Goal: Task Accomplishment & Management: Complete application form

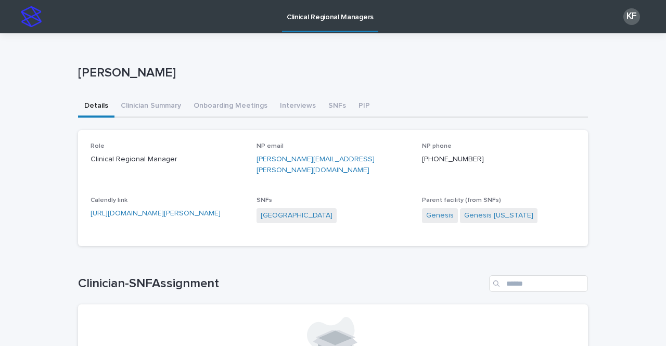
scroll to position [52, 0]
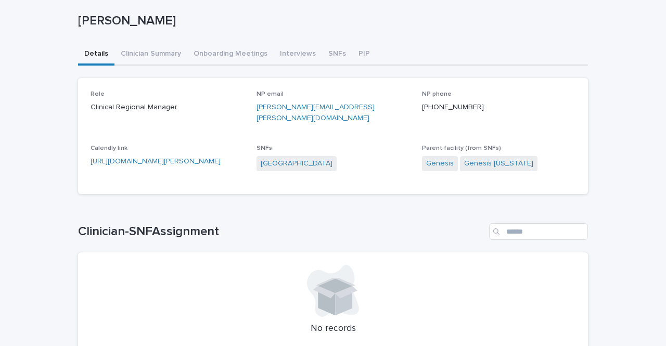
click at [328, 55] on div "Kadera Ferguson Kadera Ferguson Sorry, there was an error saving your record. P…" at bounding box center [333, 180] width 510 height 399
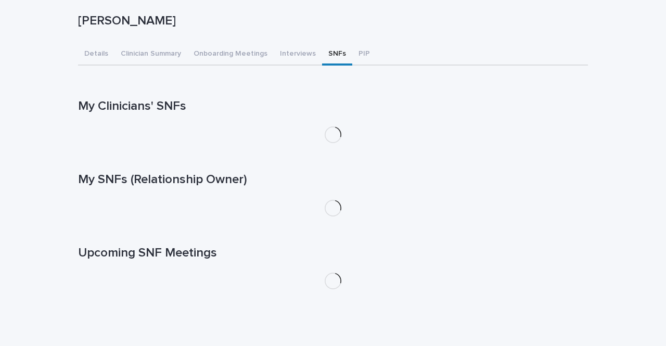
scroll to position [14, 0]
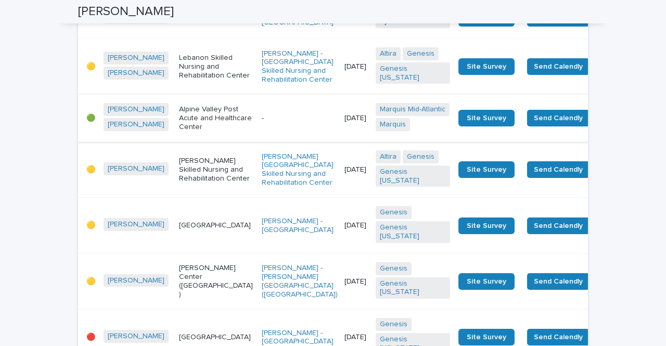
scroll to position [1249, 0]
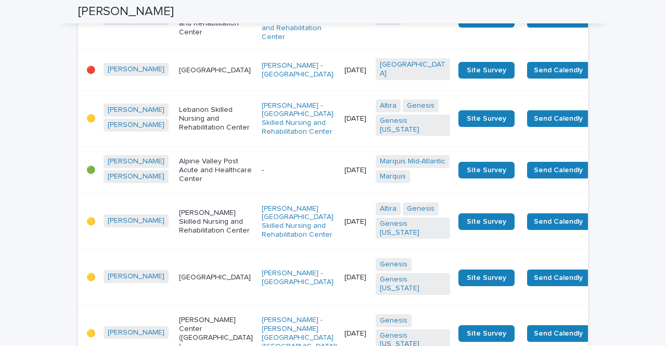
click at [340, 91] on td "[DATE]" at bounding box center [355, 70] width 31 height 41
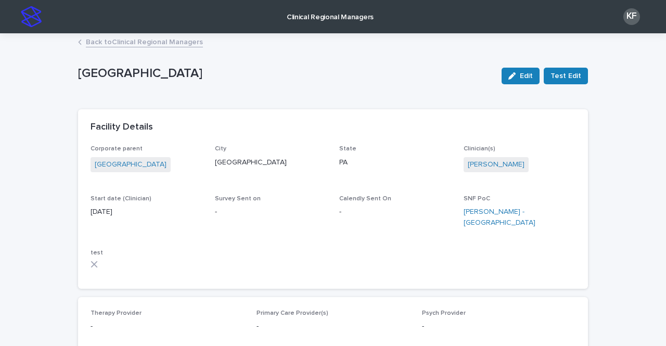
click at [98, 42] on link "Back to Clinical Regional Managers" at bounding box center [144, 41] width 117 height 12
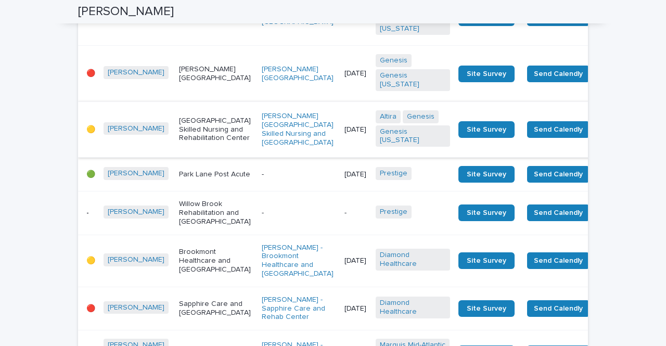
scroll to position [572, 0]
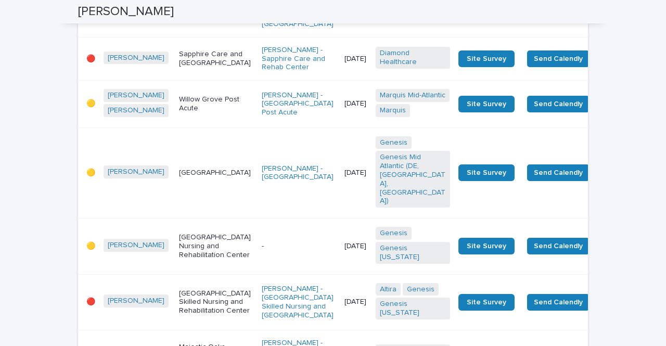
click at [340, 80] on td "[DATE]" at bounding box center [355, 58] width 31 height 43
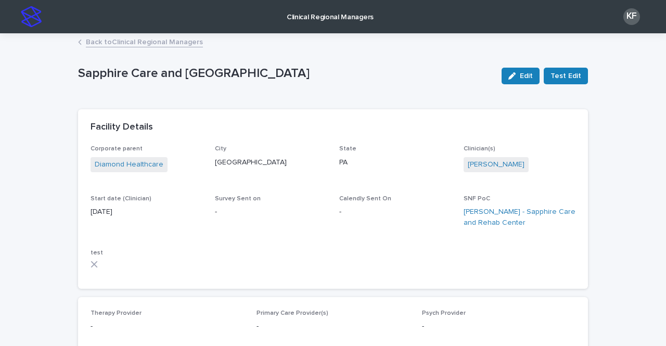
scroll to position [468, 0]
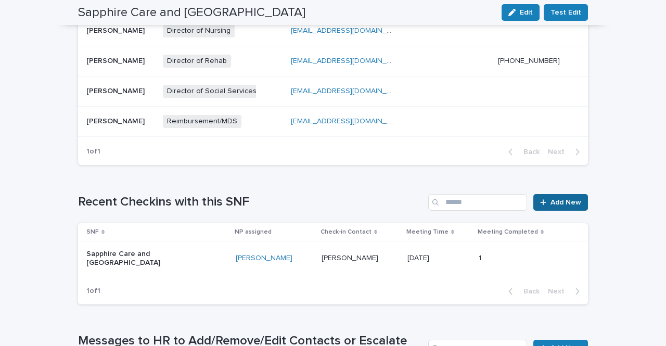
click at [558, 197] on link "Add New" at bounding box center [560, 202] width 55 height 17
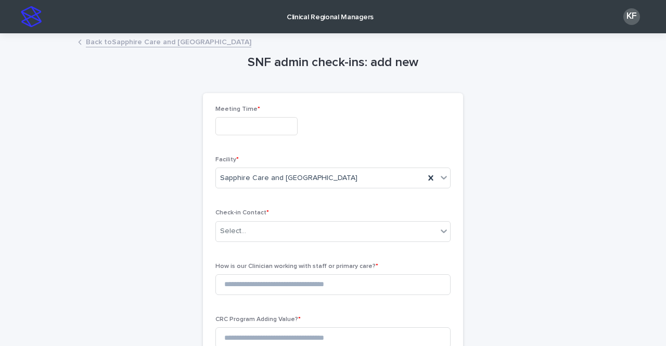
click at [263, 128] on input "text" at bounding box center [256, 126] width 82 height 18
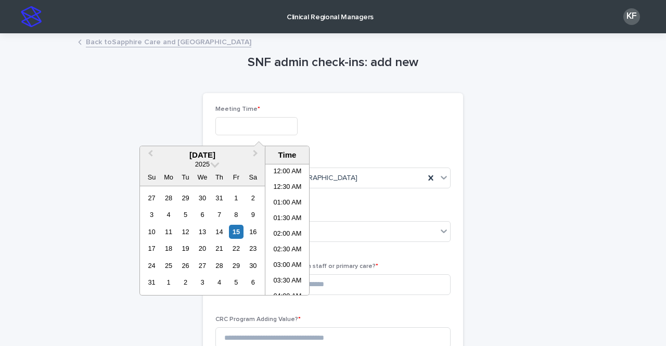
scroll to position [286, 0]
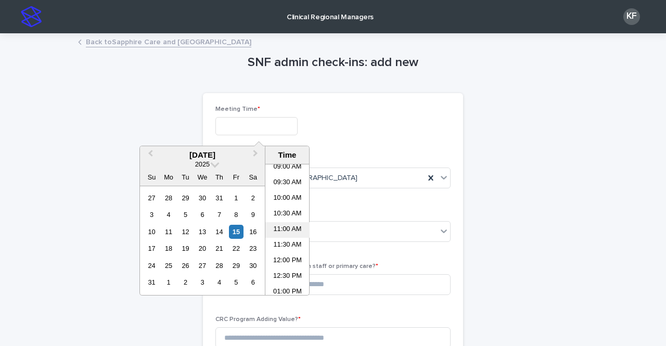
click at [293, 227] on li "11:00 AM" at bounding box center [287, 230] width 44 height 16
type input "**********"
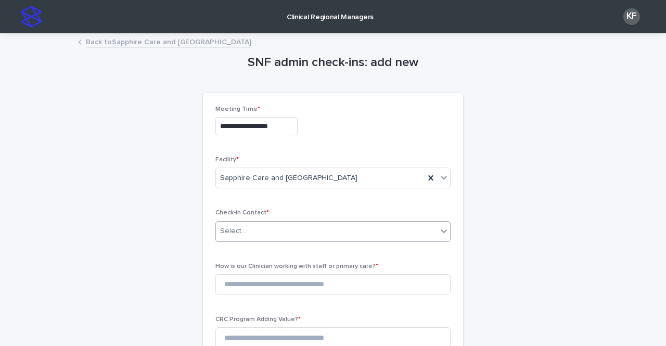
click at [241, 235] on div "Select..." at bounding box center [233, 231] width 26 height 11
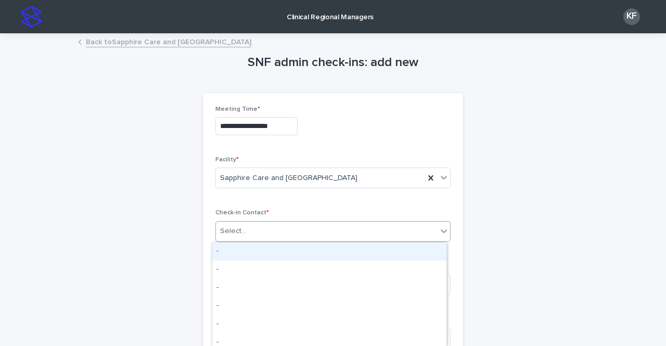
click at [233, 255] on div "-" at bounding box center [329, 251] width 234 height 18
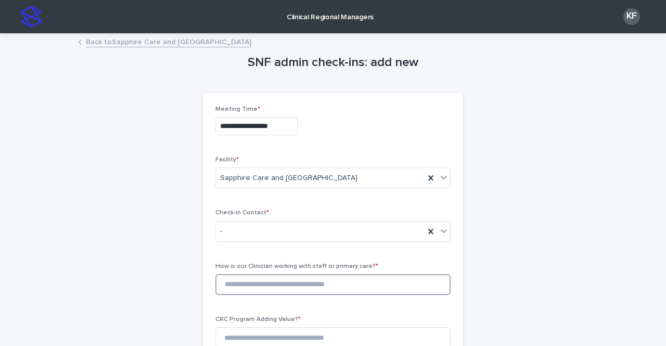
click at [269, 285] on input at bounding box center [332, 284] width 235 height 21
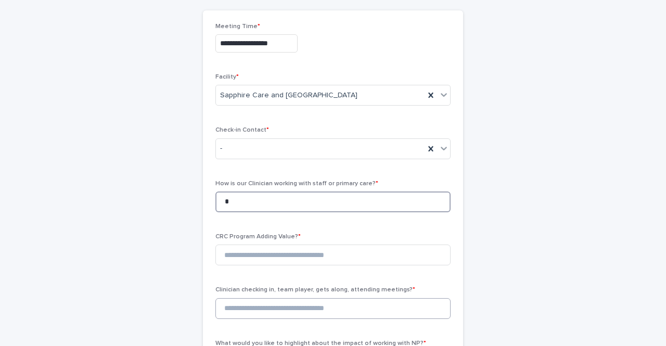
scroll to position [104, 0]
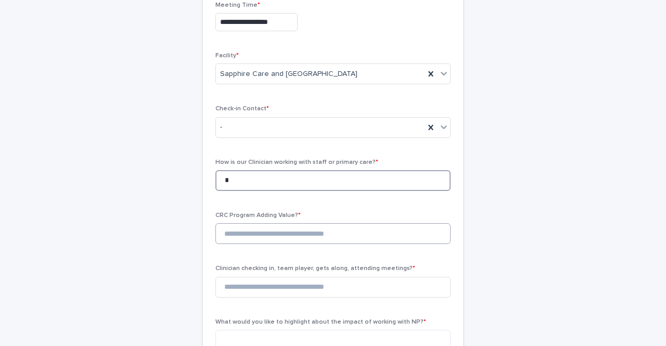
type input "*"
click at [242, 227] on input at bounding box center [332, 233] width 235 height 21
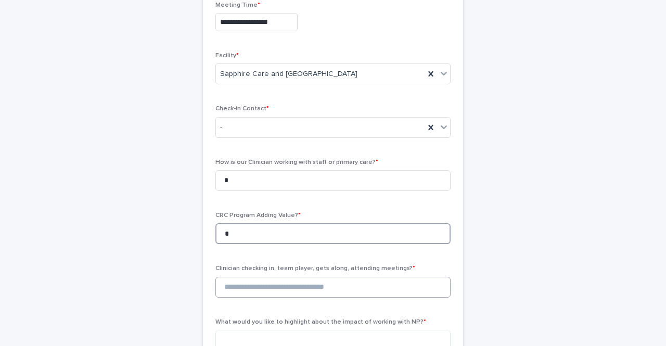
type input "*"
click at [252, 283] on input at bounding box center [332, 287] width 235 height 21
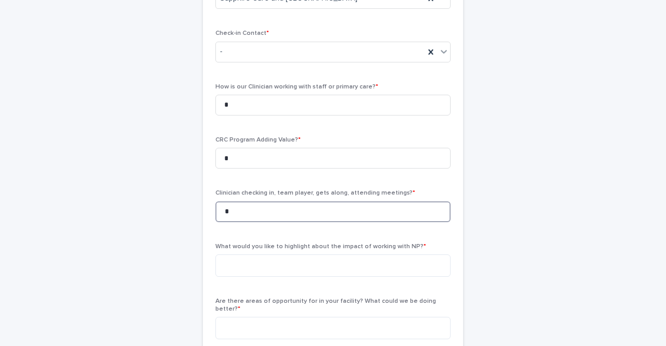
scroll to position [312, 0]
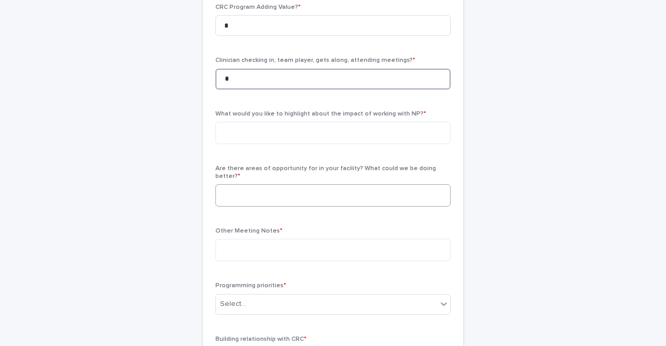
type input "*"
click at [231, 185] on textarea at bounding box center [332, 195] width 235 height 22
click at [235, 128] on textarea at bounding box center [332, 133] width 235 height 22
paste textarea "**********"
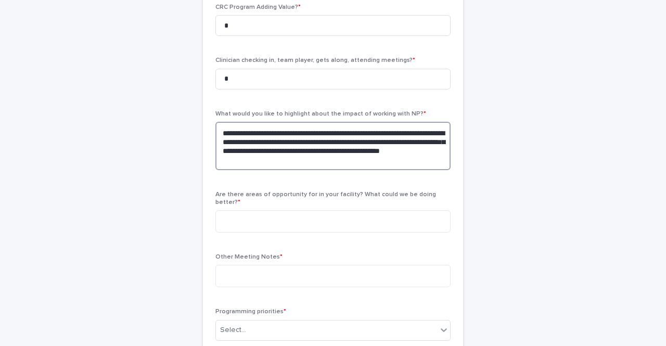
click at [345, 132] on textarea "**********" at bounding box center [332, 146] width 235 height 48
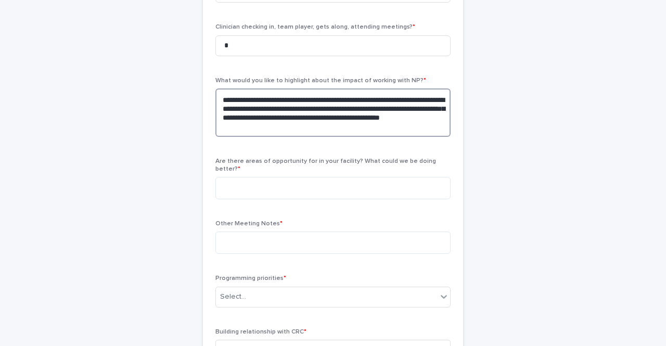
scroll to position [364, 0]
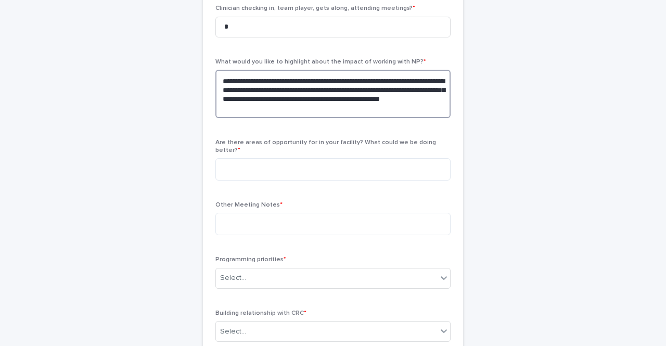
click at [374, 79] on textarea "**********" at bounding box center [332, 94] width 235 height 48
click at [377, 79] on textarea "**********" at bounding box center [332, 94] width 235 height 48
click at [279, 90] on textarea "**********" at bounding box center [332, 94] width 235 height 48
type textarea "**********"
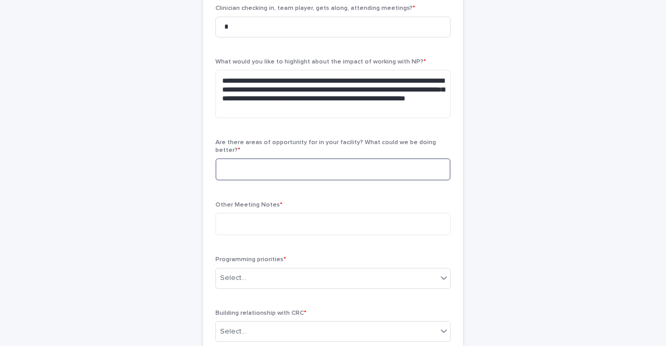
click at [277, 169] on textarea at bounding box center [332, 169] width 235 height 22
type textarea "****"
click at [245, 222] on textarea at bounding box center [332, 224] width 235 height 22
type textarea "**********"
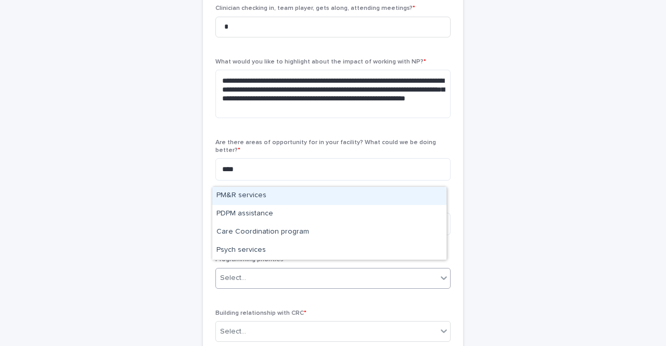
click at [241, 273] on div "Select..." at bounding box center [326, 278] width 221 height 17
click at [245, 195] on div "PM&R services" at bounding box center [329, 196] width 234 height 18
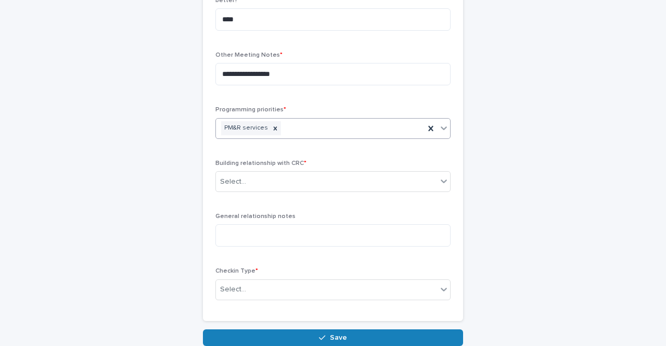
scroll to position [572, 0]
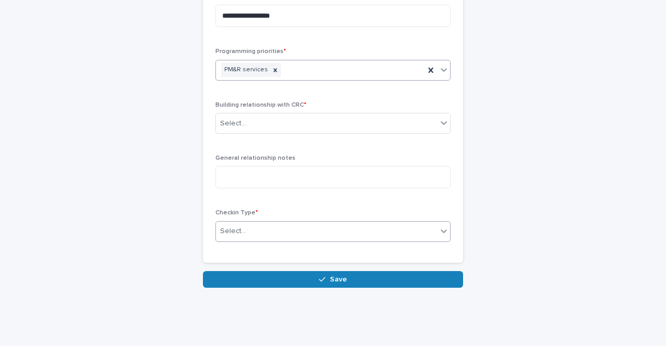
click at [257, 225] on div "Select..." at bounding box center [326, 231] width 221 height 17
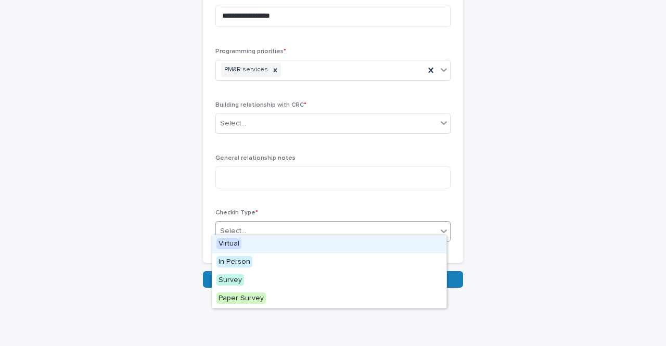
click at [221, 244] on span "Virtual" at bounding box center [228, 243] width 25 height 11
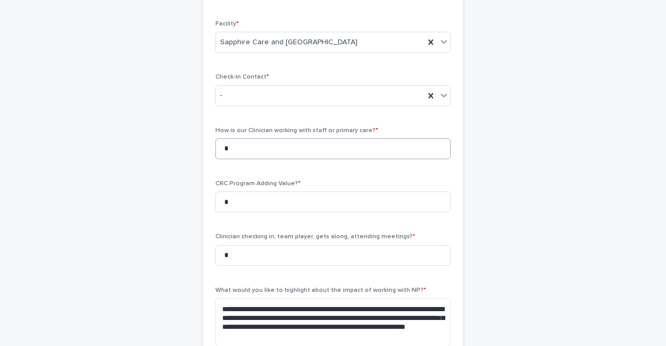
scroll to position [260, 0]
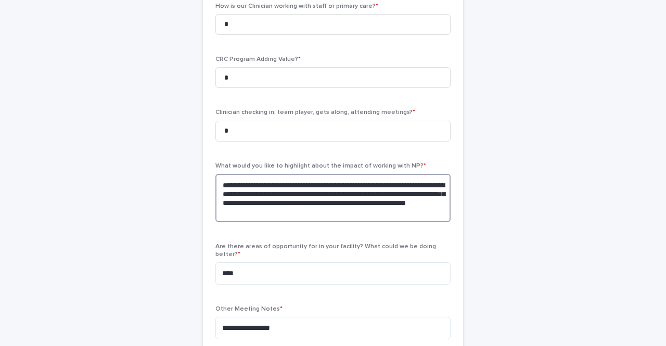
drag, startPoint x: 233, startPoint y: 202, endPoint x: 414, endPoint y: 194, distance: 181.3
click at [414, 194] on textarea "**********" at bounding box center [332, 198] width 235 height 48
click at [418, 194] on textarea "**********" at bounding box center [332, 198] width 235 height 48
click at [235, 214] on textarea "**********" at bounding box center [332, 198] width 235 height 48
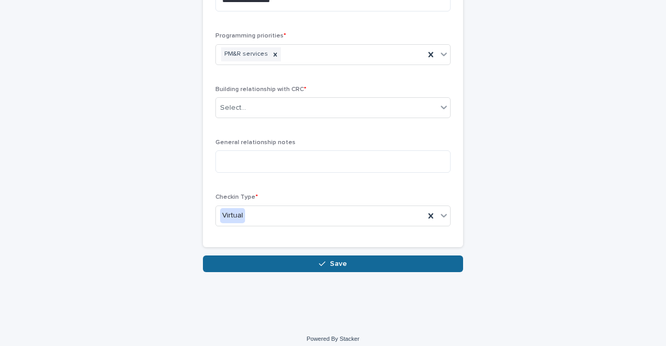
type textarea "**********"
click at [344, 260] on button "Save" at bounding box center [333, 263] width 260 height 17
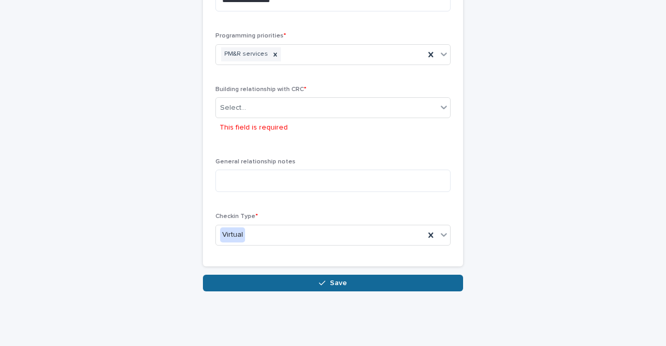
scroll to position [607, 0]
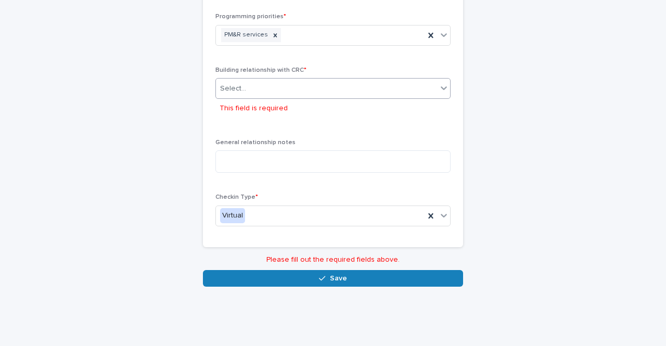
click at [253, 81] on div "Select..." at bounding box center [326, 88] width 221 height 17
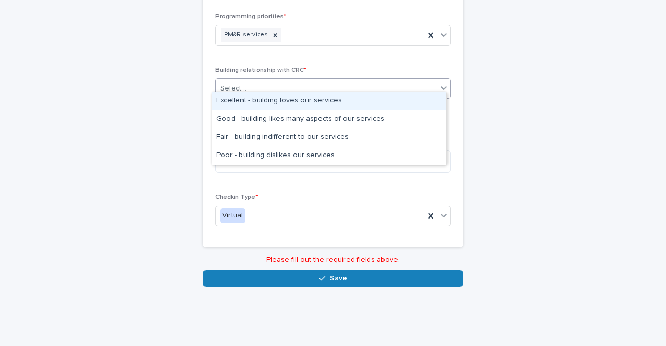
click at [262, 106] on div "Excellent - building loves our services" at bounding box center [329, 101] width 234 height 18
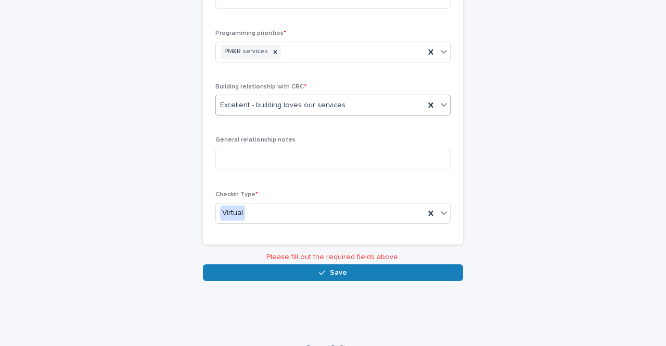
scroll to position [588, 0]
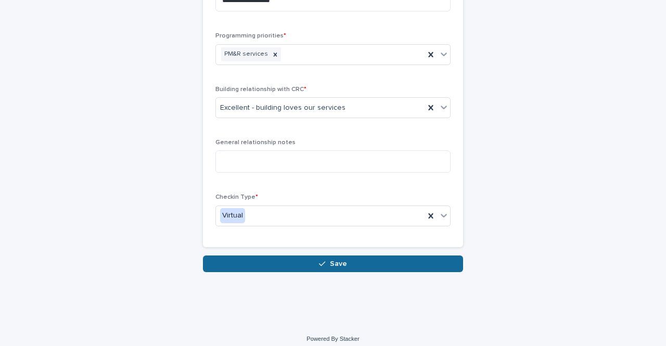
click at [293, 258] on button "Save" at bounding box center [333, 263] width 260 height 17
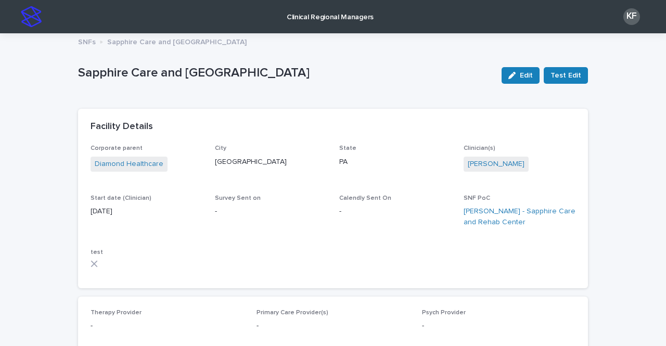
click at [324, 17] on p "Clinical Regional Managers" at bounding box center [330, 11] width 87 height 22
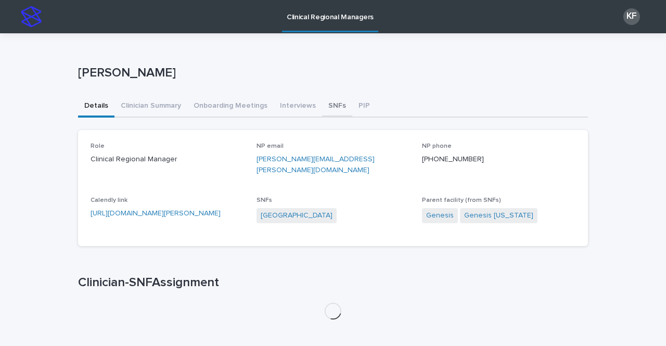
click at [322, 105] on button "SNFs" at bounding box center [337, 107] width 30 height 22
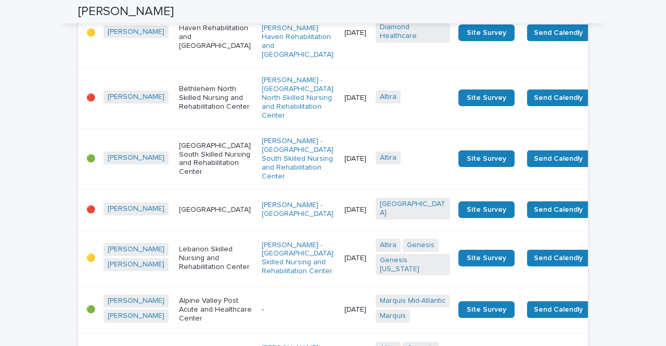
scroll to position [1145, 0]
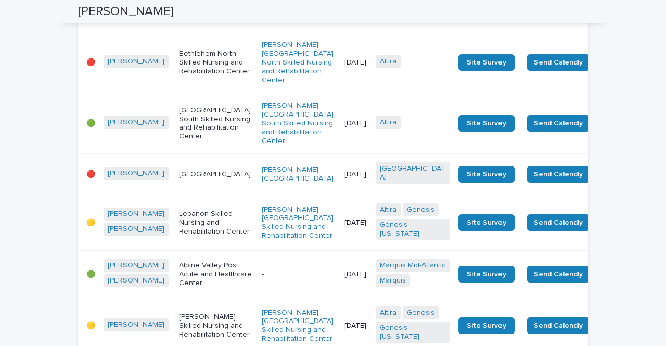
click at [340, 93] on td "[DATE]" at bounding box center [355, 62] width 31 height 61
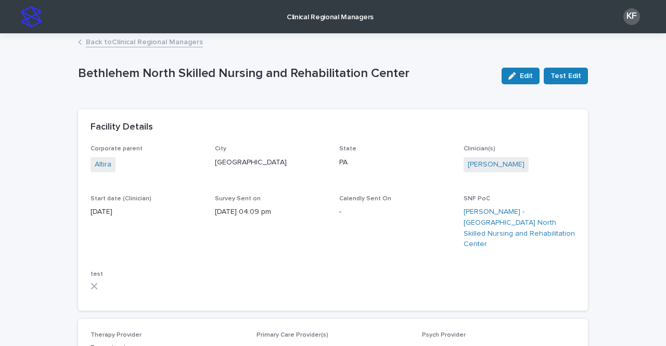
click at [86, 43] on link "Back to Clinical Regional Managers" at bounding box center [144, 41] width 117 height 12
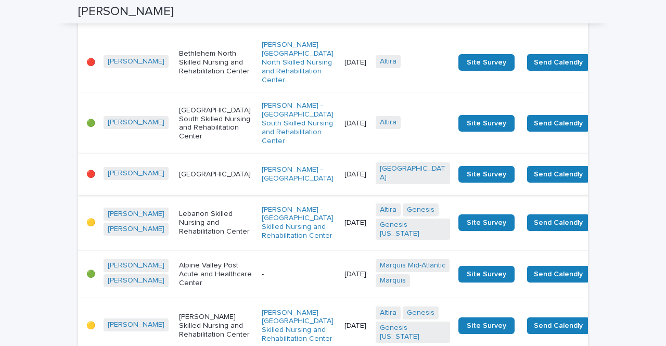
scroll to position [1197, 0]
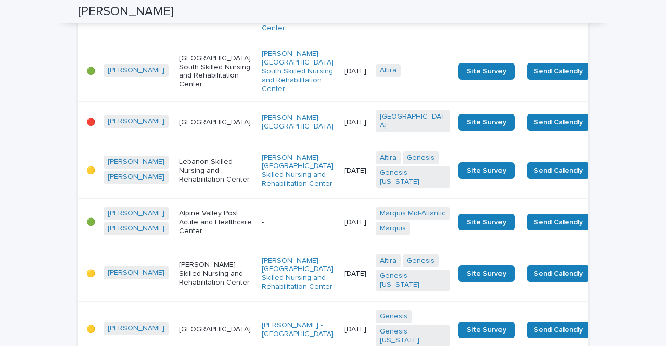
click at [340, 143] on td "[DATE]" at bounding box center [355, 122] width 31 height 41
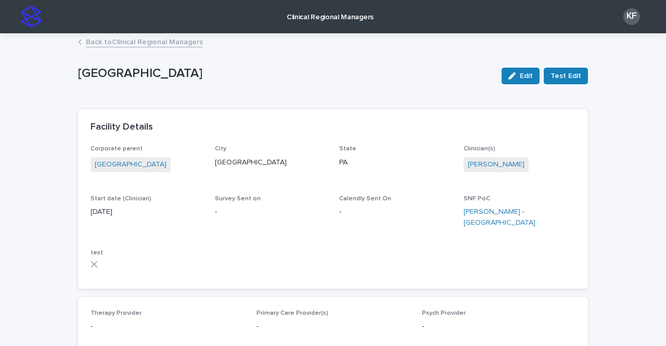
click at [139, 43] on link "Back to Clinical Regional Managers" at bounding box center [144, 41] width 117 height 12
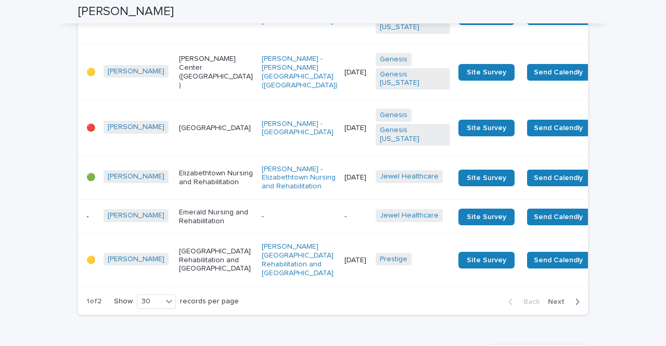
scroll to position [1717, 0]
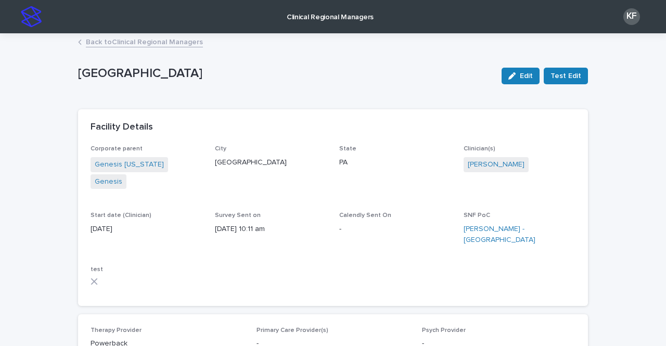
click at [138, 39] on link "Back to Clinical Regional Managers" at bounding box center [144, 41] width 117 height 12
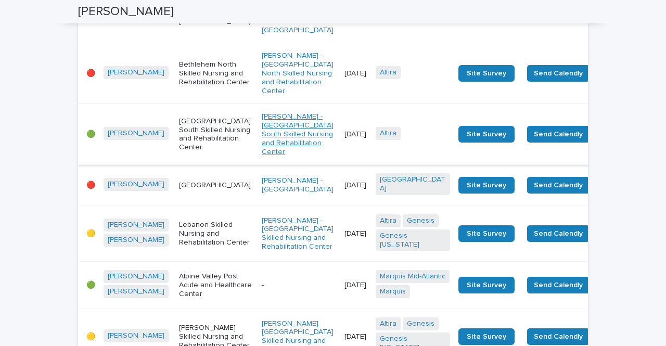
scroll to position [1145, 0]
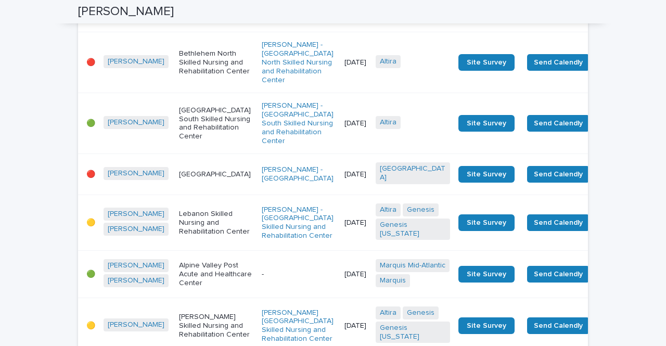
click at [340, 154] on td "[DATE]" at bounding box center [355, 123] width 31 height 61
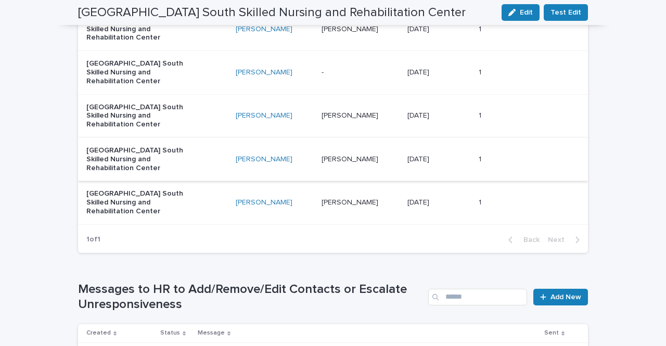
scroll to position [885, 0]
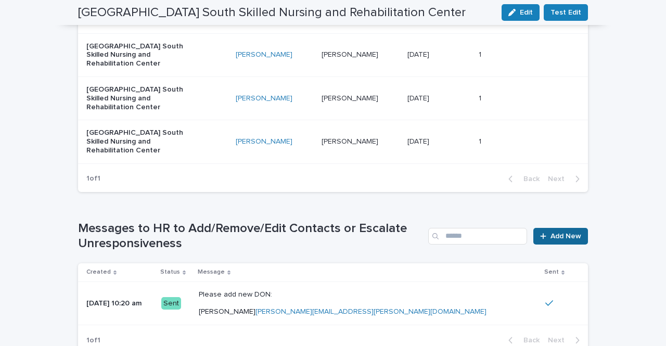
click at [562, 233] on span "Add New" at bounding box center [566, 236] width 31 height 7
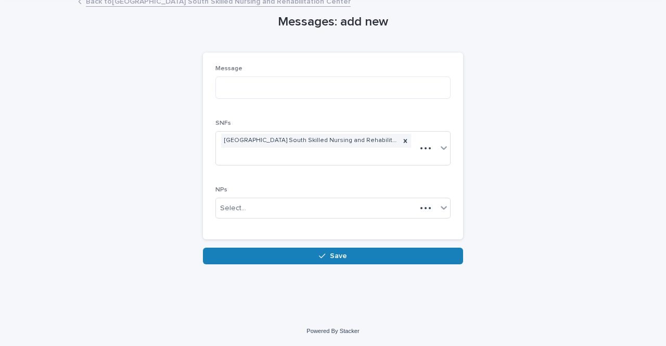
scroll to position [26, 0]
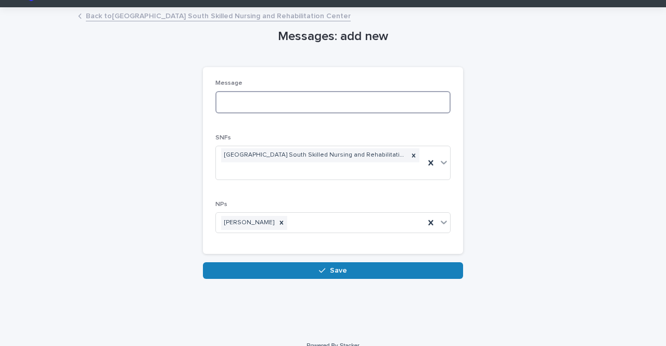
click at [240, 107] on textarea at bounding box center [332, 102] width 235 height 22
type textarea "*"
click at [105, 12] on link "Back to [GEOGRAPHIC_DATA] South Skilled Nursing and Rehabilitation Center" at bounding box center [218, 15] width 265 height 12
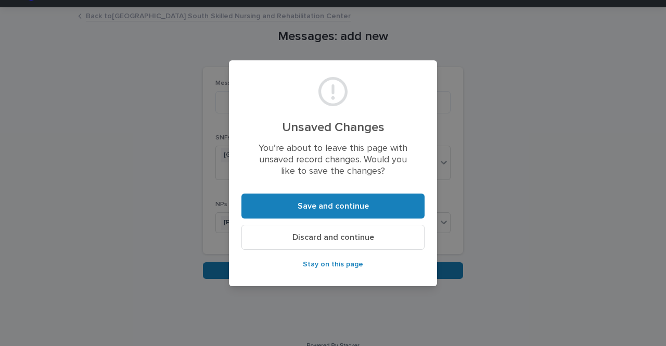
click at [311, 238] on span "Discard and continue" at bounding box center [333, 237] width 82 height 8
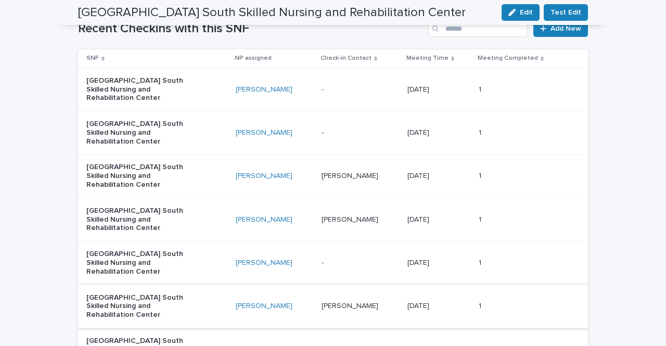
scroll to position [650, 0]
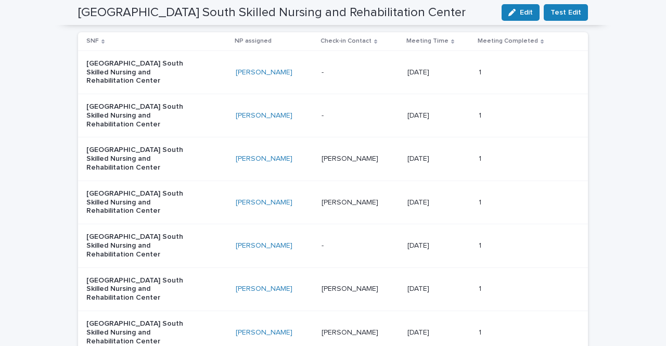
click at [349, 283] on p "[PERSON_NAME]" at bounding box center [351, 288] width 59 height 11
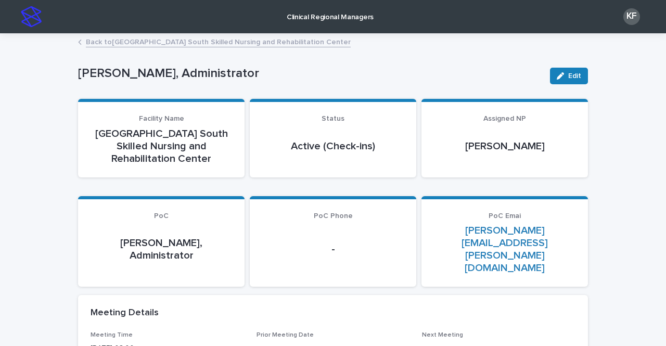
click at [86, 44] on link "Back to [GEOGRAPHIC_DATA] South Skilled Nursing and Rehabilitation Center" at bounding box center [218, 41] width 265 height 12
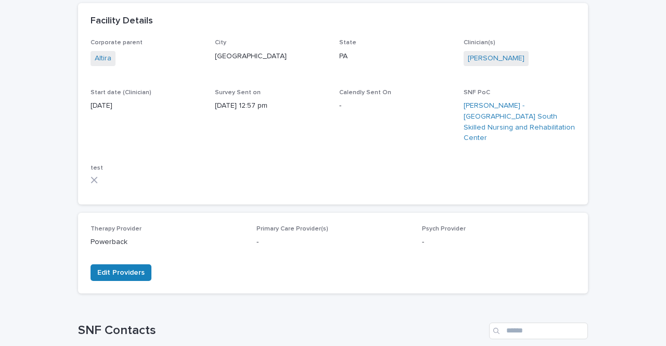
scroll to position [208, 0]
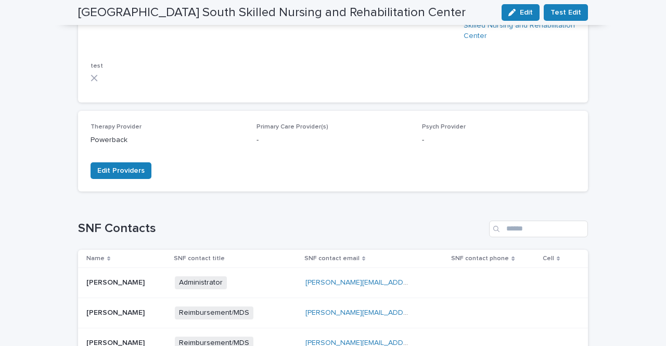
click at [262, 207] on div "Loading... Saving… SNF Contacts Name SNF contact title SNF contact email SNF co…" at bounding box center [333, 312] width 510 height 225
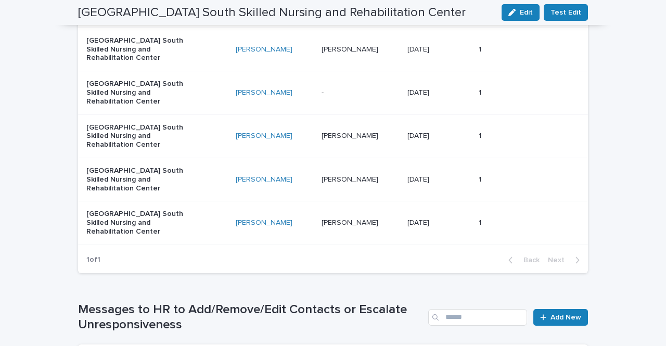
scroll to position [833, 0]
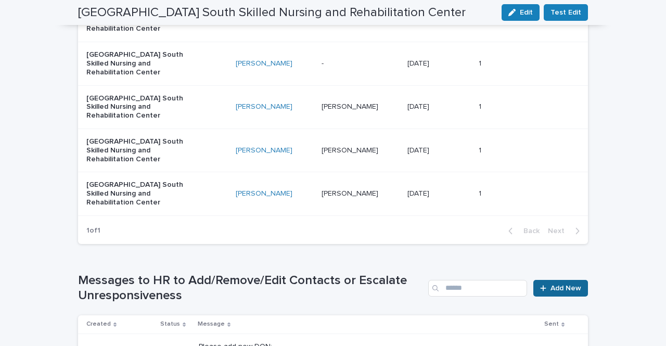
click at [557, 285] on span "Add New" at bounding box center [566, 288] width 31 height 7
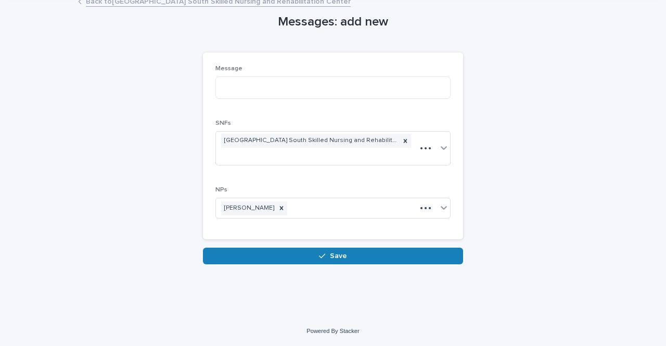
scroll to position [26, 0]
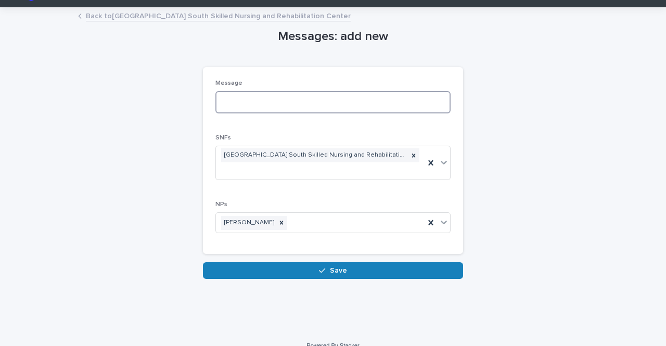
click at [243, 99] on textarea at bounding box center [332, 102] width 235 height 22
paste textarea "**********"
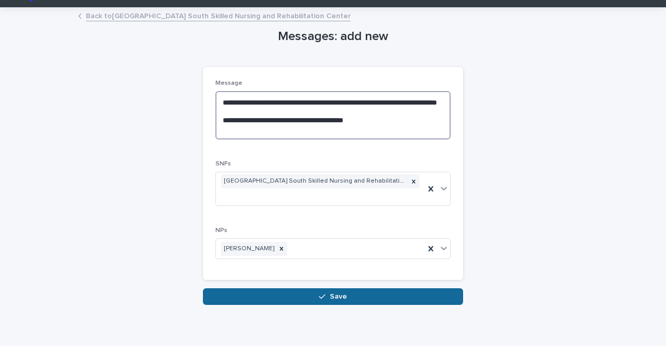
type textarea "**********"
click at [337, 288] on button "Save" at bounding box center [333, 296] width 260 height 17
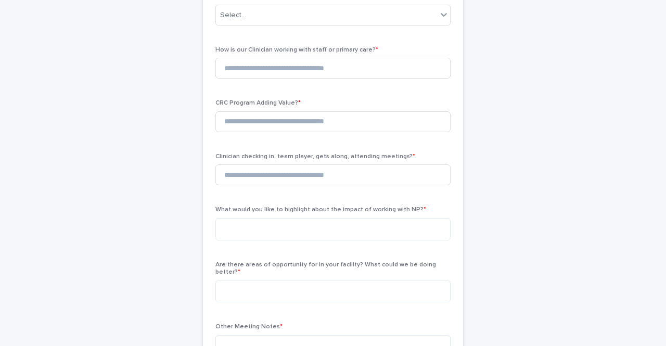
scroll to position [79, 0]
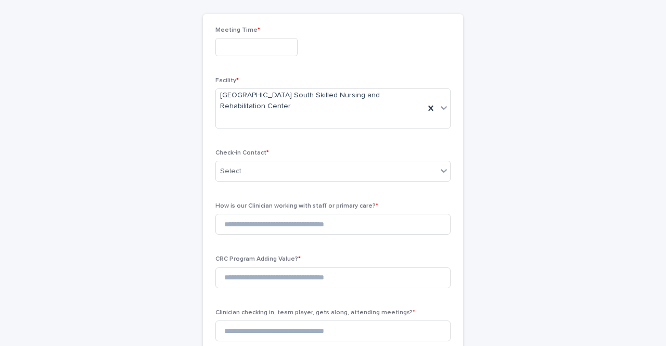
click at [237, 49] on input "text" at bounding box center [256, 47] width 82 height 18
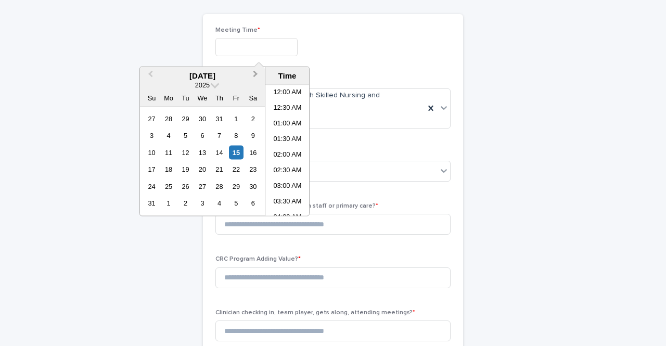
scroll to position [301, 0]
click at [283, 144] on li "11:30 AM" at bounding box center [287, 151] width 44 height 16
type input "**********"
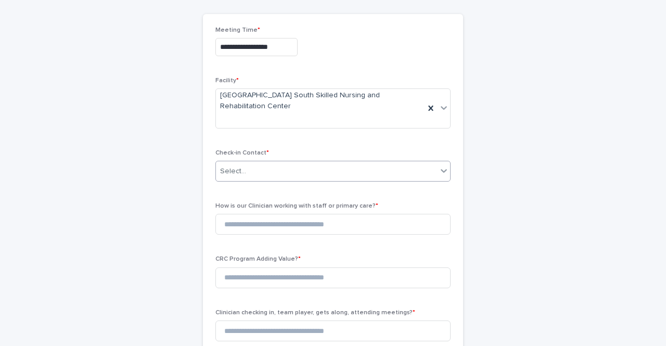
click at [280, 163] on div "Select..." at bounding box center [326, 171] width 221 height 17
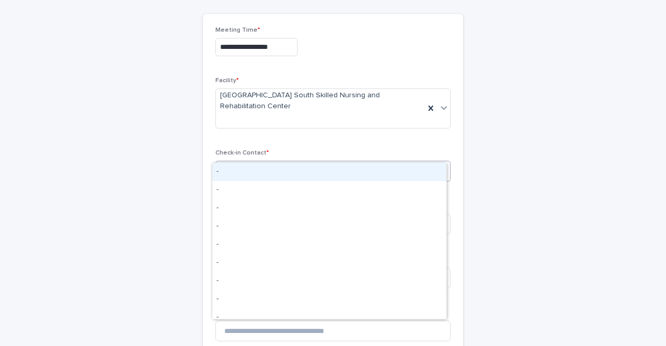
click at [255, 177] on div "-" at bounding box center [329, 172] width 234 height 18
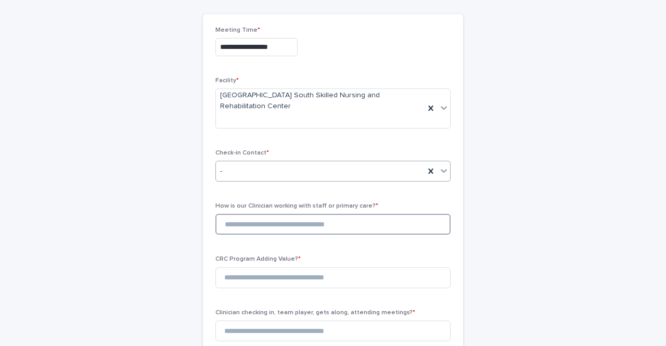
click at [257, 214] on input at bounding box center [332, 224] width 235 height 21
type input "*"
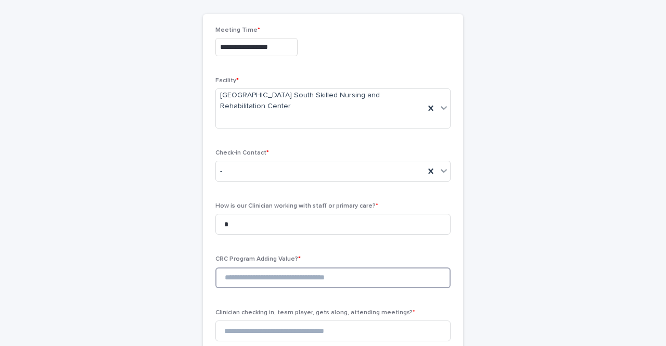
click at [263, 267] on input at bounding box center [332, 277] width 235 height 21
type input "*"
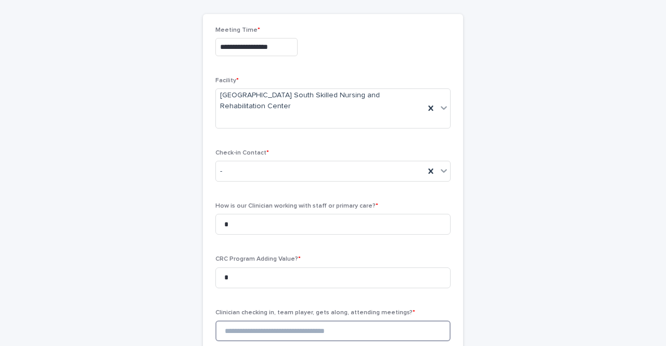
click at [240, 321] on input at bounding box center [332, 331] width 235 height 21
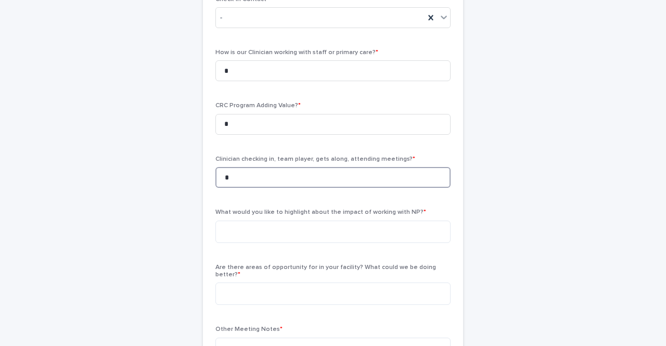
scroll to position [287, 0]
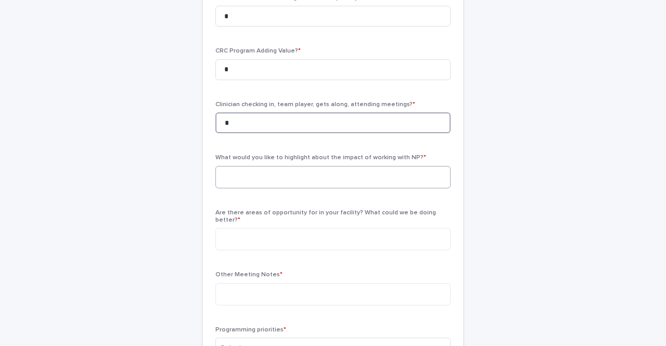
type input "*"
click at [245, 166] on textarea at bounding box center [332, 177] width 235 height 22
drag, startPoint x: 237, startPoint y: 162, endPoint x: 325, endPoint y: 116, distance: 99.6
click at [236, 166] on textarea at bounding box center [332, 177] width 235 height 22
paste textarea "**********"
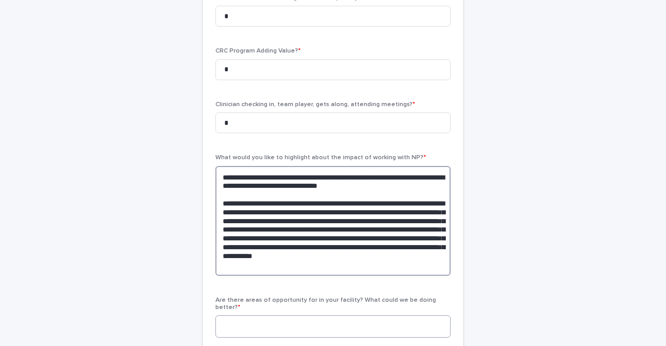
type textarea "**********"
click at [245, 315] on textarea at bounding box center [332, 326] width 235 height 22
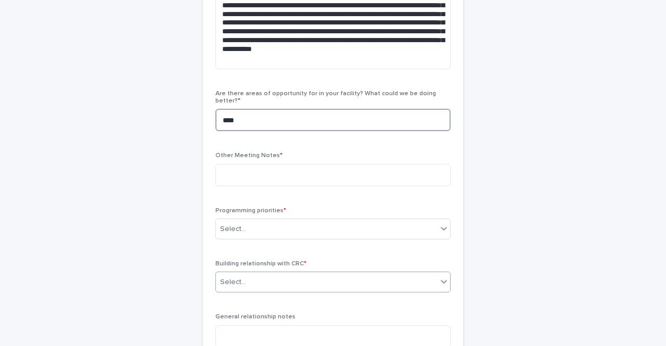
scroll to position [495, 0]
type textarea "****"
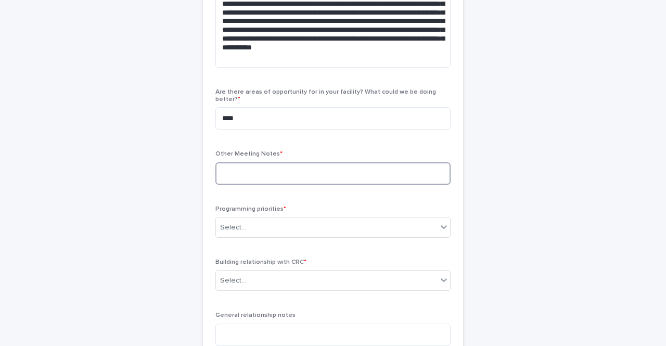
click at [260, 162] on textarea at bounding box center [332, 173] width 235 height 22
type textarea "*****"
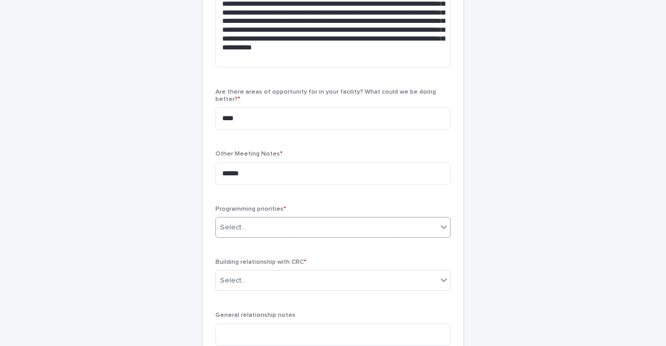
click at [226, 222] on div "Select..." at bounding box center [233, 227] width 26 height 11
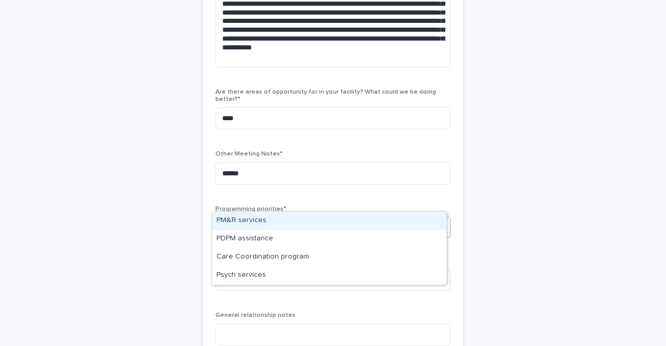
click at [233, 222] on div "Select..." at bounding box center [233, 227] width 26 height 11
click at [238, 219] on div "Programming priorities * option PM&R services focused, 1 of 4. 4 results availa…" at bounding box center [332, 226] width 235 height 41
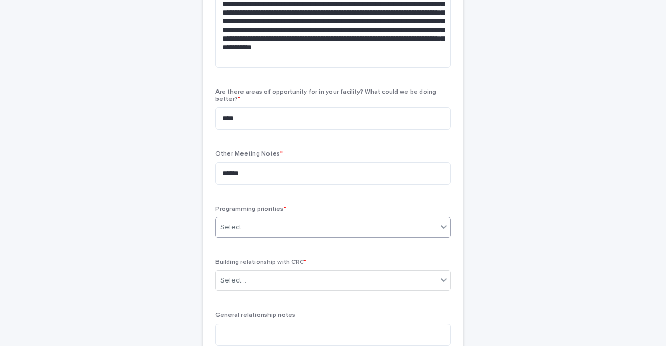
click at [245, 219] on div "Select..." at bounding box center [326, 227] width 221 height 17
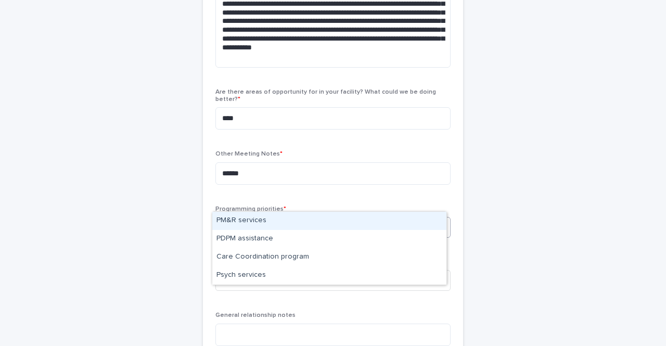
click at [247, 220] on div "PM&R services" at bounding box center [329, 221] width 234 height 18
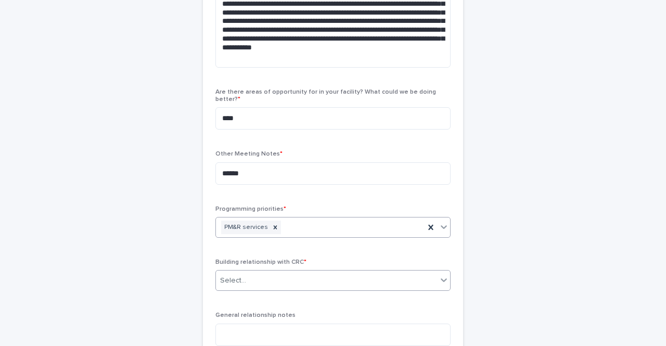
click at [240, 275] on div "Select..." at bounding box center [233, 280] width 26 height 11
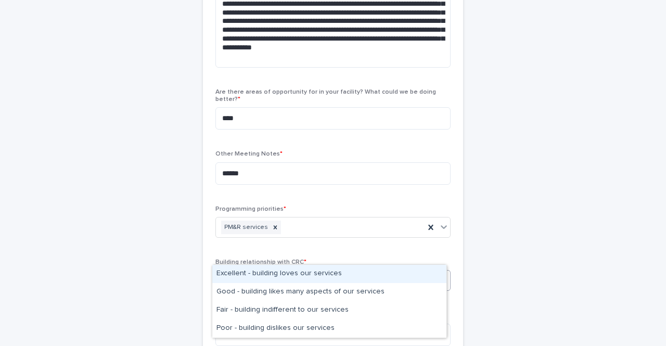
click at [248, 275] on div "Excellent - building loves our services" at bounding box center [329, 274] width 234 height 18
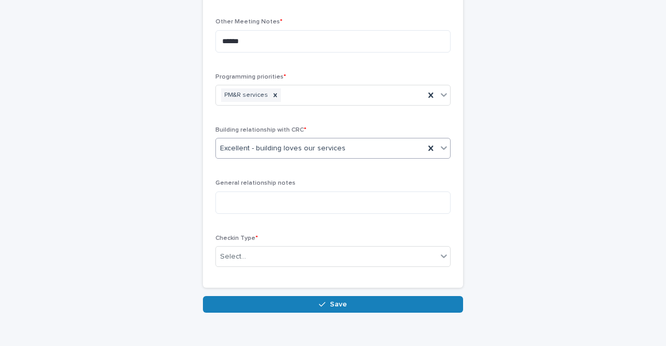
scroll to position [649, 0]
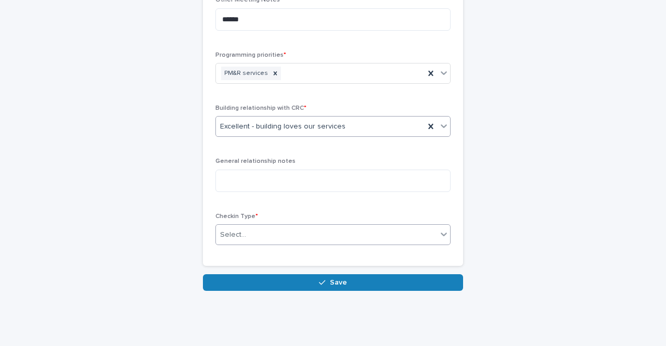
click at [239, 229] on div "Select..." at bounding box center [233, 234] width 26 height 11
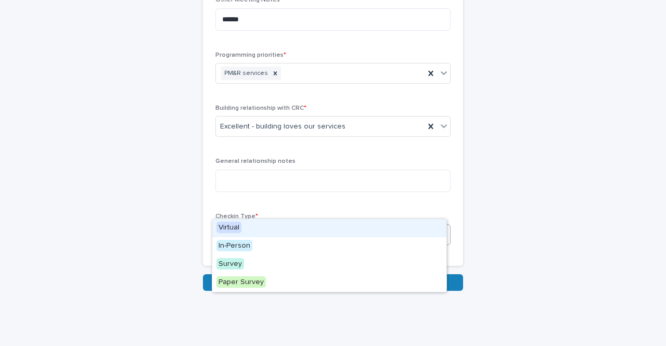
click at [236, 228] on span "Virtual" at bounding box center [228, 227] width 25 height 11
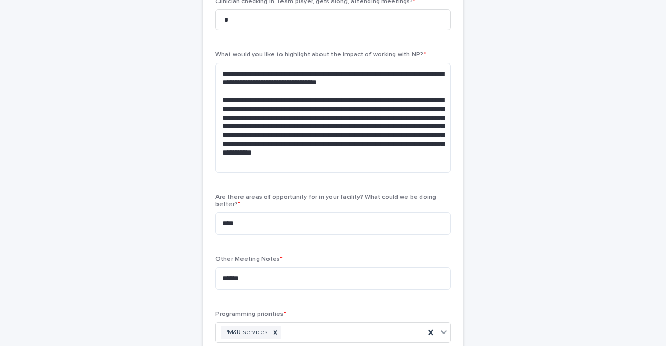
scroll to position [389, 0]
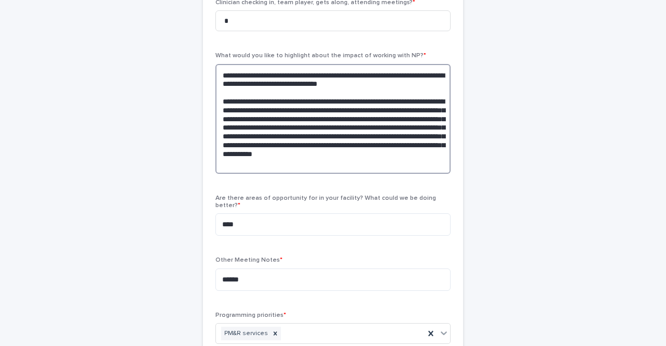
drag, startPoint x: 405, startPoint y: 143, endPoint x: 394, endPoint y: 143, distance: 10.9
click at [394, 143] on textarea "**********" at bounding box center [332, 119] width 235 height 110
click at [400, 142] on textarea "**********" at bounding box center [332, 119] width 235 height 110
click at [395, 143] on textarea "**********" at bounding box center [332, 119] width 235 height 110
drag, startPoint x: 401, startPoint y: 147, endPoint x: 219, endPoint y: 58, distance: 202.7
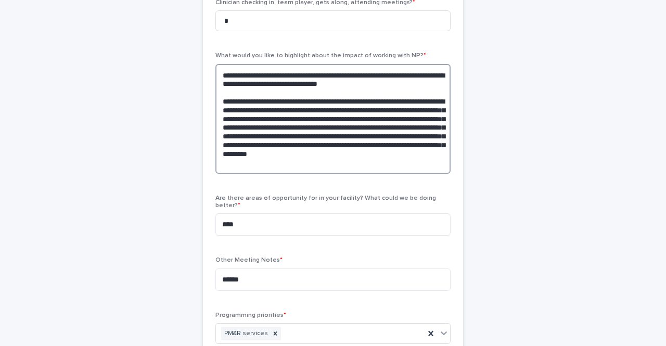
click at [219, 64] on textarea "**********" at bounding box center [332, 119] width 235 height 110
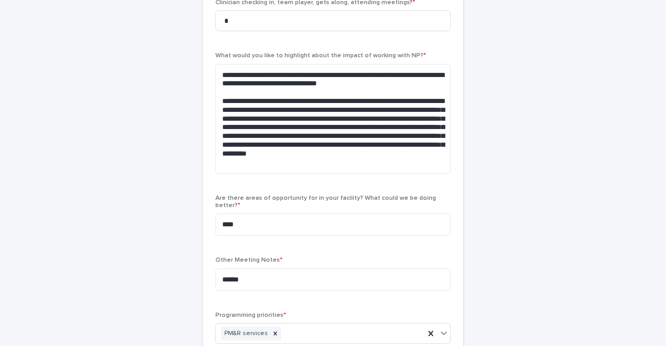
click at [239, 168] on div "**********" at bounding box center [332, 115] width 235 height 798
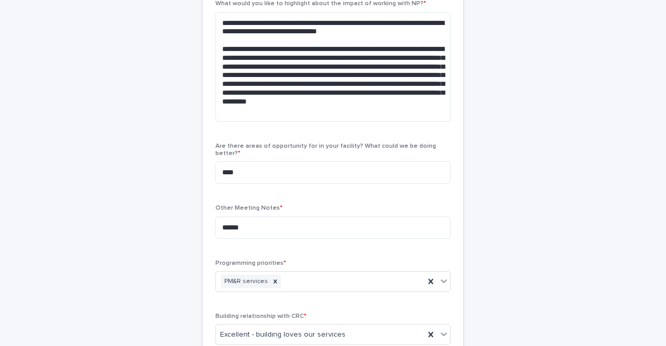
scroll to position [285, 0]
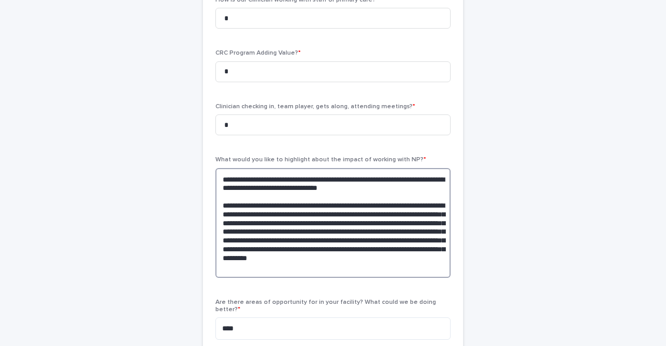
click at [314, 168] on textarea "**********" at bounding box center [332, 223] width 235 height 110
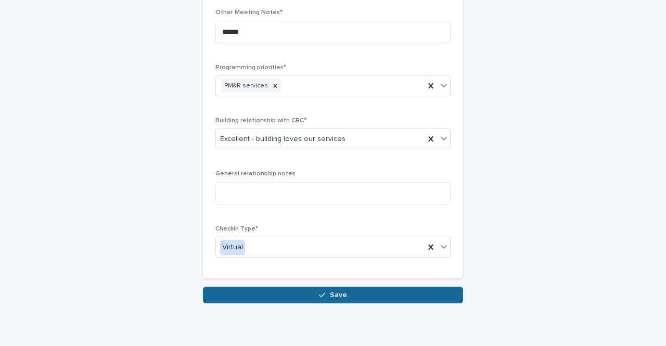
scroll to position [649, 0]
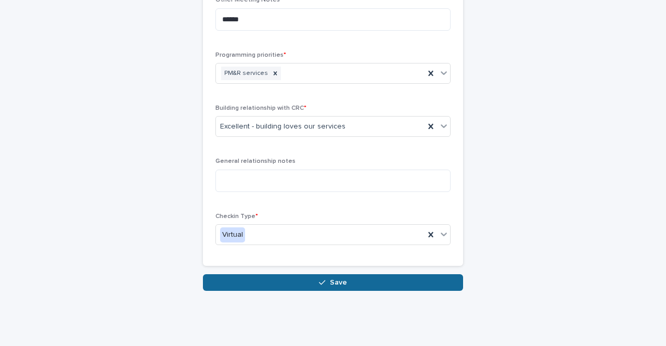
type textarea "**********"
click at [289, 274] on button "Save" at bounding box center [333, 282] width 260 height 17
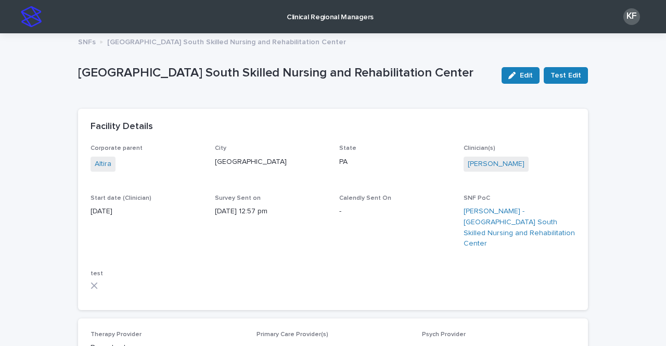
click at [305, 15] on p "Clinical Regional Managers" at bounding box center [330, 11] width 87 height 22
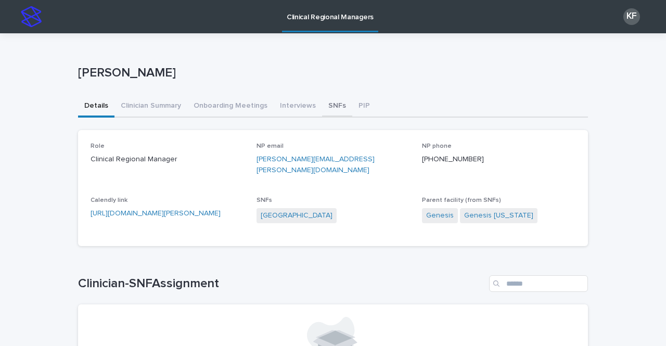
click at [327, 109] on button "SNFs" at bounding box center [337, 107] width 30 height 22
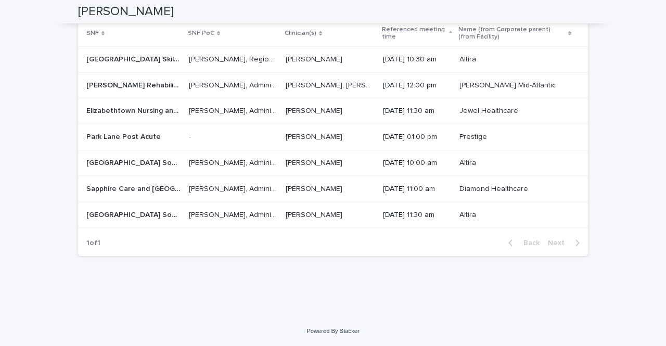
scroll to position [3795, 0]
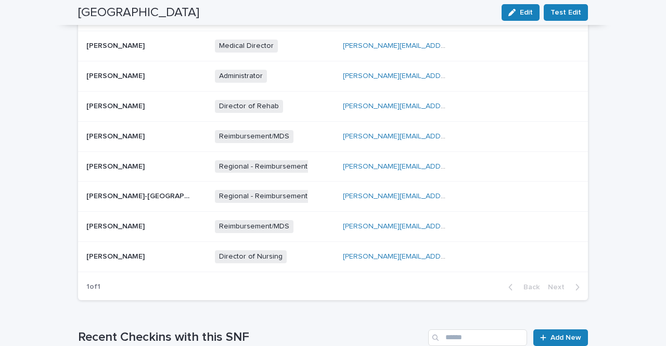
scroll to position [544, 0]
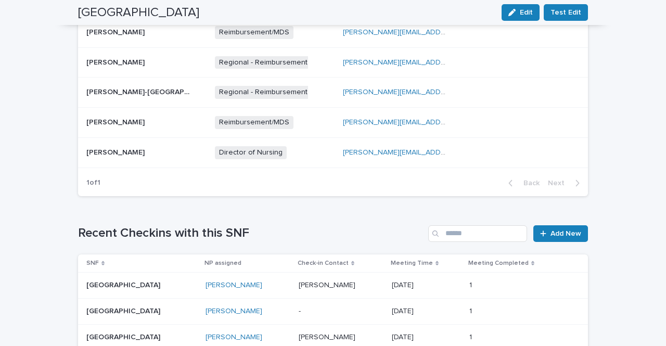
drag, startPoint x: 1, startPoint y: -8, endPoint x: 0, endPoint y: 3, distance: 10.4
